Goal: Navigation & Orientation: Understand site structure

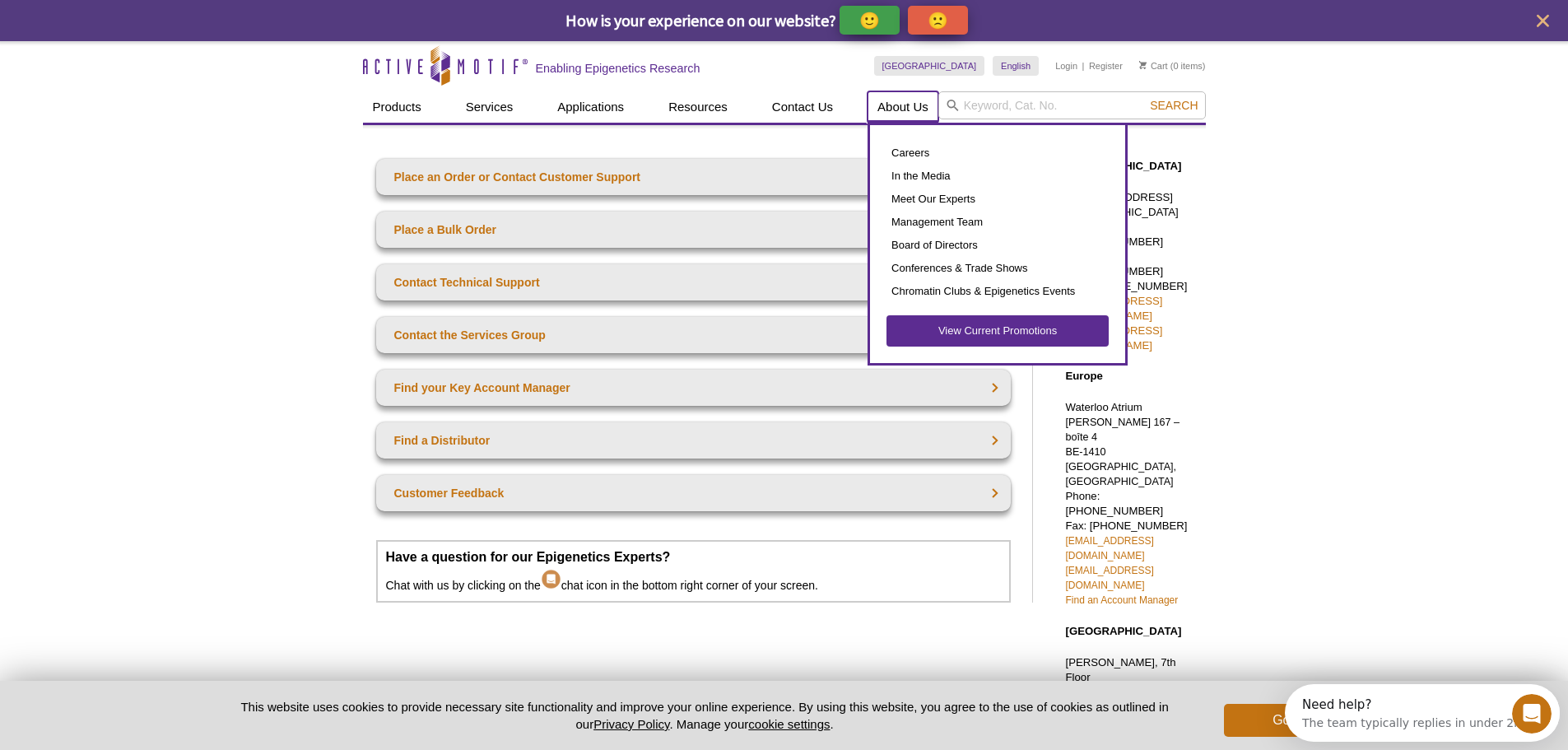
click at [902, 107] on link "About Us" at bounding box center [903, 107] width 71 height 32
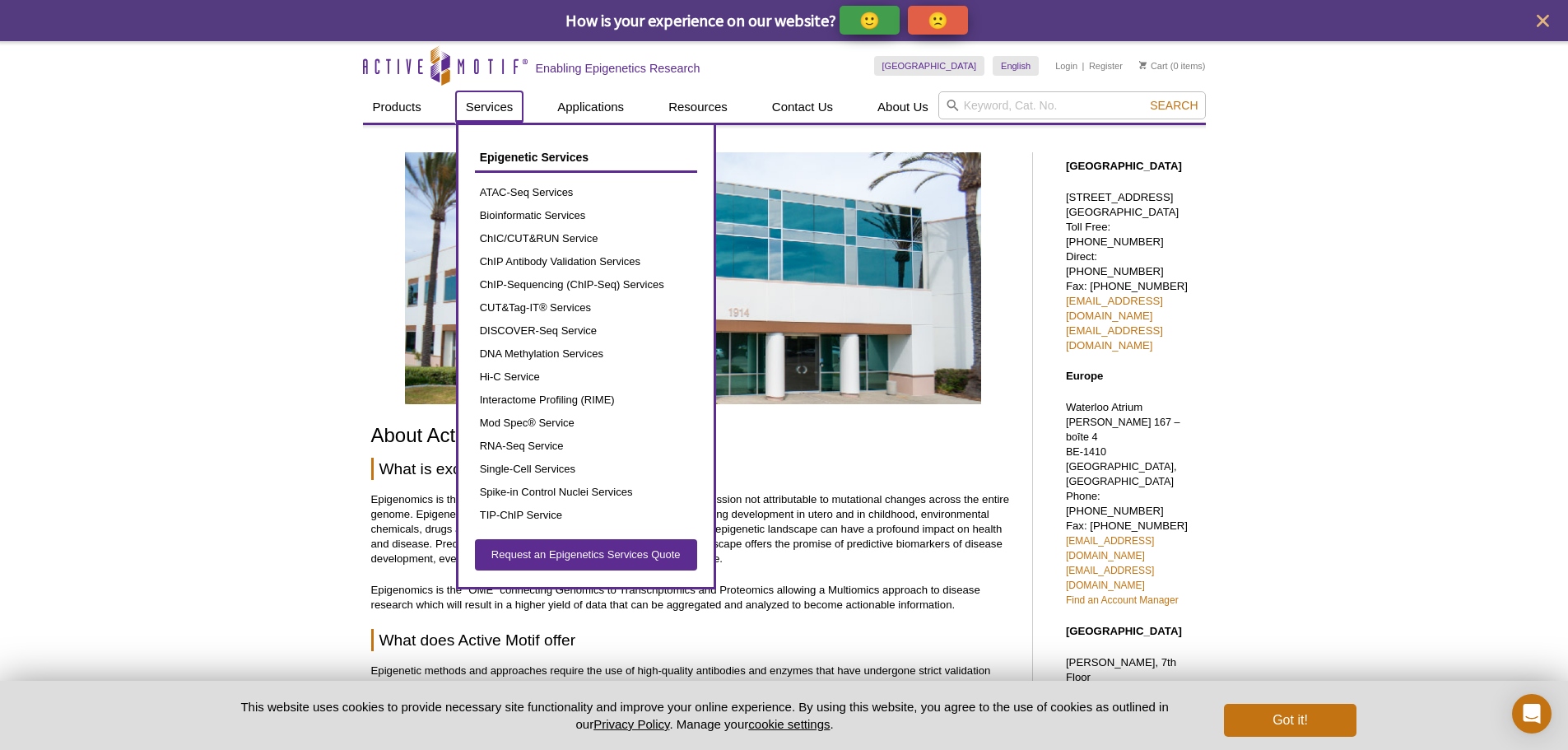
click at [480, 115] on link "Services" at bounding box center [489, 107] width 67 height 32
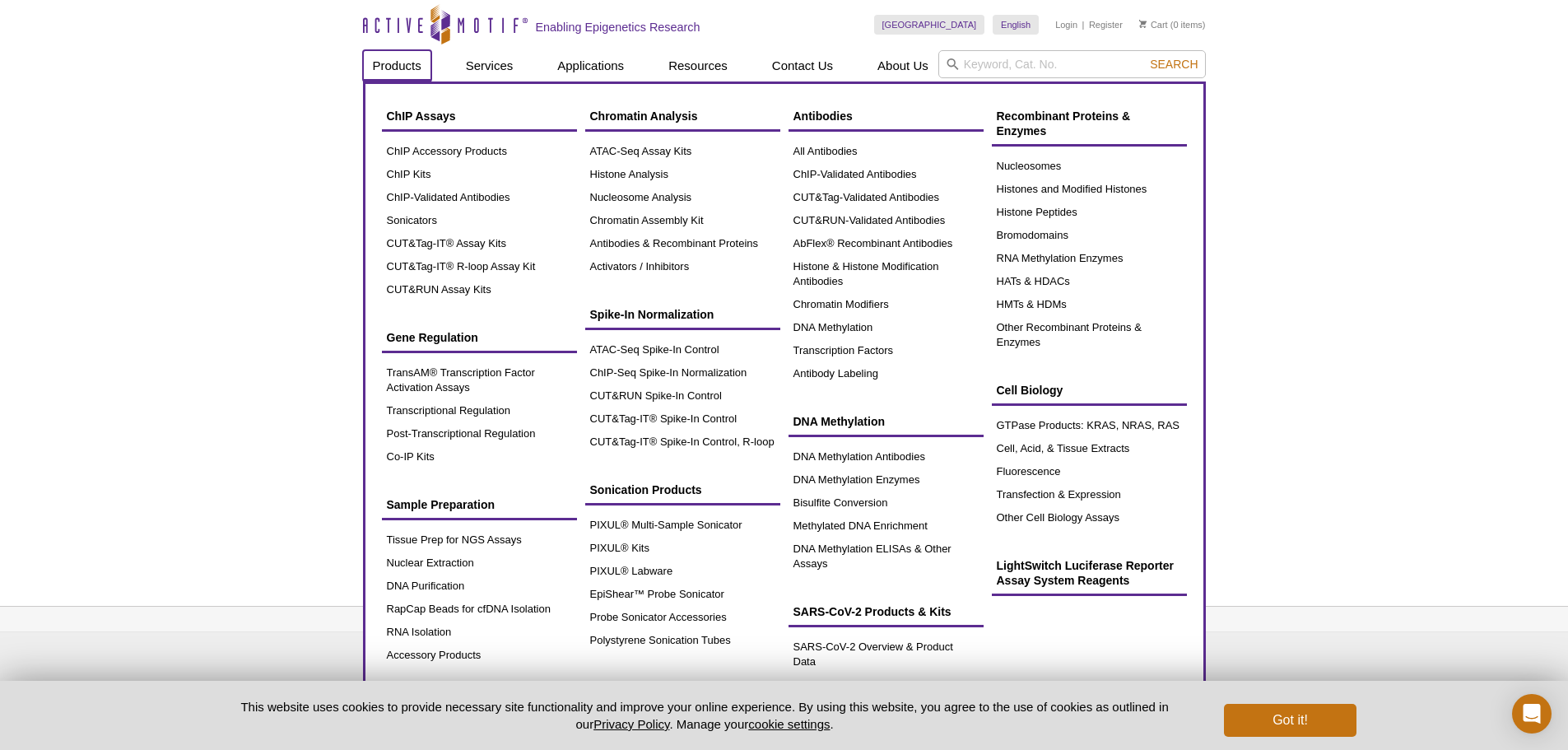
click at [401, 66] on link "Products" at bounding box center [396, 66] width 68 height 32
